Goal: Transaction & Acquisition: Book appointment/travel/reservation

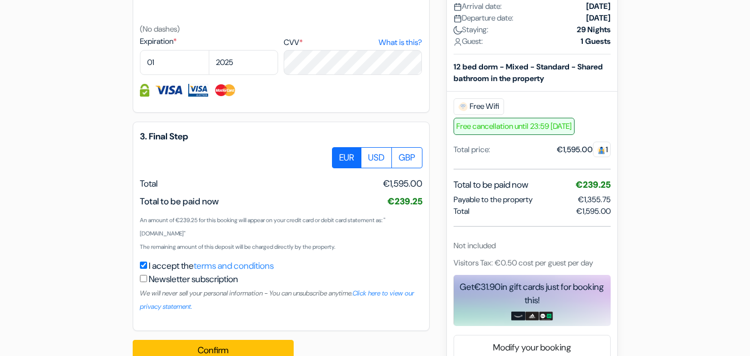
scroll to position [643, 0]
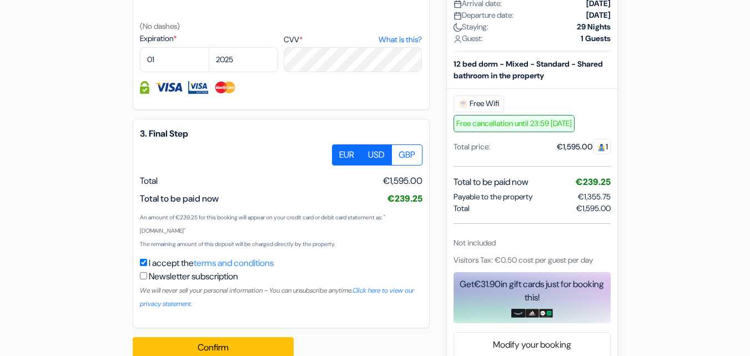
click at [380, 159] on label "USD" at bounding box center [376, 154] width 31 height 21
click at [340, 152] on input "USD" at bounding box center [336, 147] width 7 height 7
radio input "true"
click at [408, 154] on label "GBP" at bounding box center [406, 154] width 31 height 21
click at [340, 152] on input "GBP" at bounding box center [336, 147] width 7 height 7
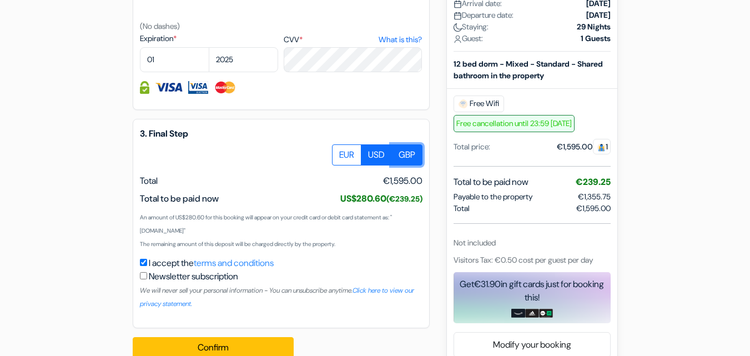
radio input "true"
click at [307, 207] on div "3. Final Step EUR USD GBP Total" at bounding box center [281, 223] width 297 height 209
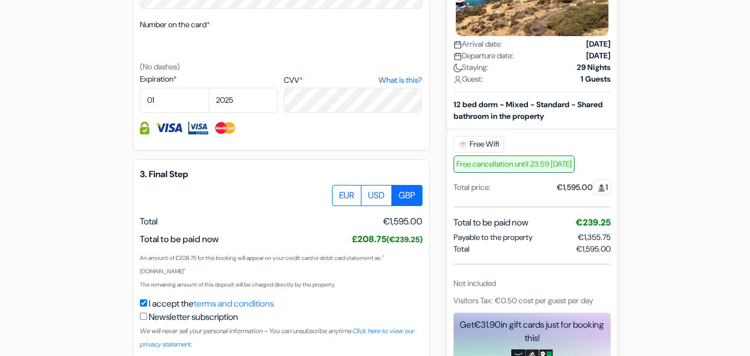
scroll to position [665, 0]
